Goal: Task Accomplishment & Management: Use online tool/utility

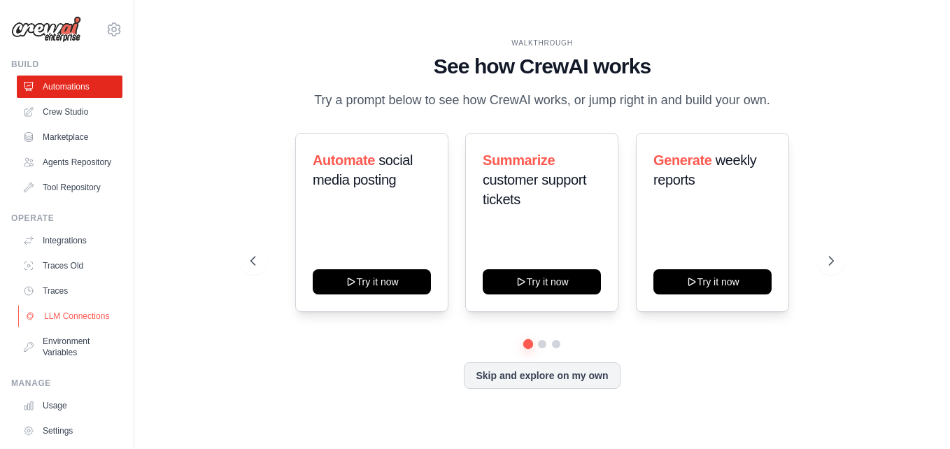
click at [71, 327] on link "LLM Connections" at bounding box center [71, 316] width 106 height 22
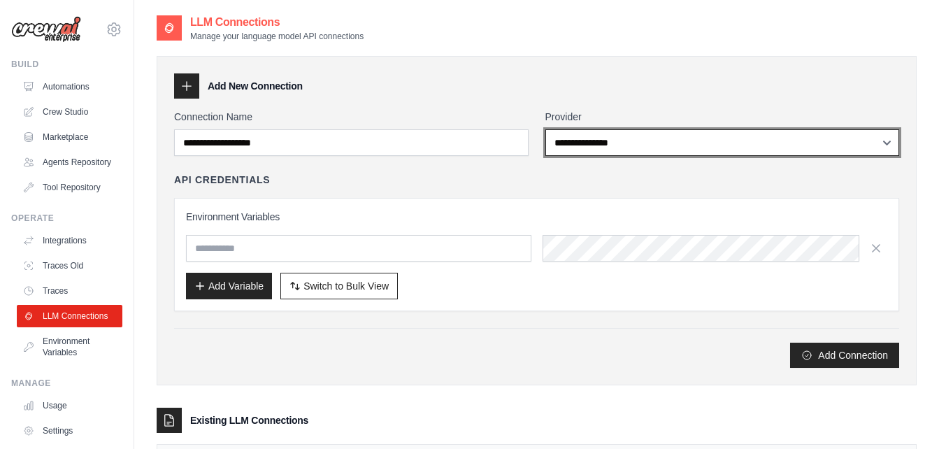
click at [617, 148] on select "**********" at bounding box center [722, 142] width 355 height 27
select select "******"
click at [545, 129] on select "**********" at bounding box center [722, 142] width 355 height 27
